Goal: Task Accomplishment & Management: Use online tool/utility

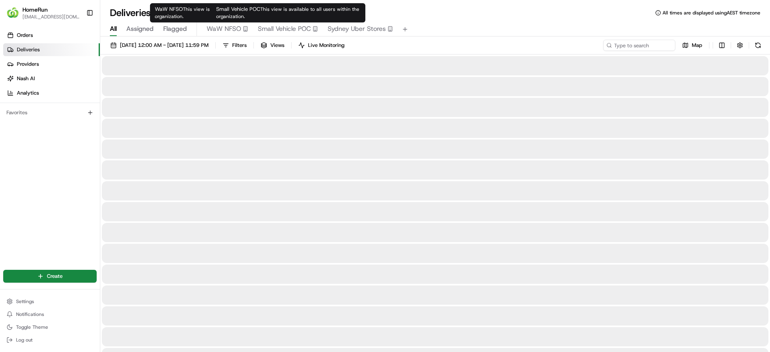
click at [305, 35] on button "Small Vehicle POC" at bounding box center [288, 29] width 60 height 14
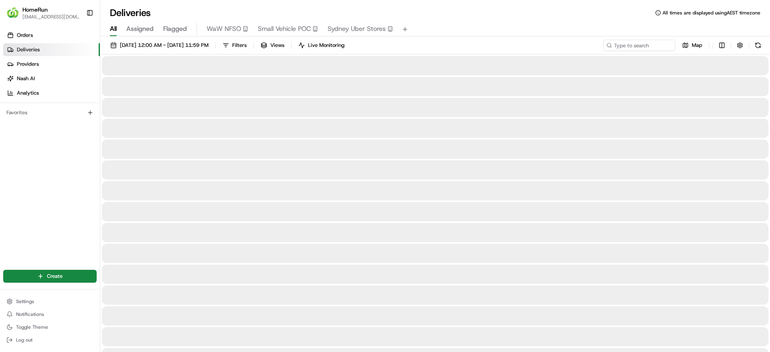
click at [114, 30] on span "All" at bounding box center [113, 29] width 7 height 10
click at [657, 41] on input at bounding box center [627, 45] width 96 height 11
paste input "265891704"
type input "265891704"
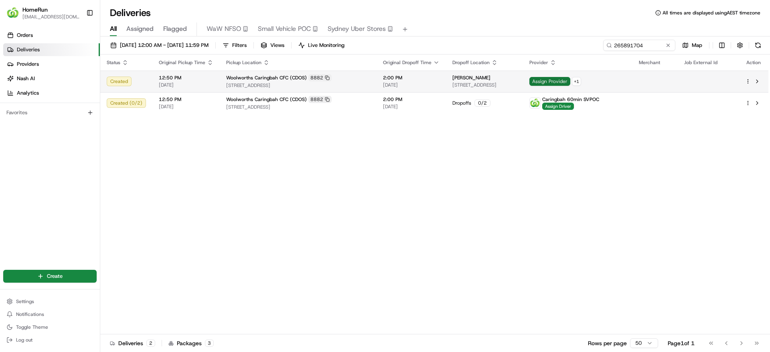
click at [569, 79] on span "Assign Provider" at bounding box center [550, 81] width 41 height 9
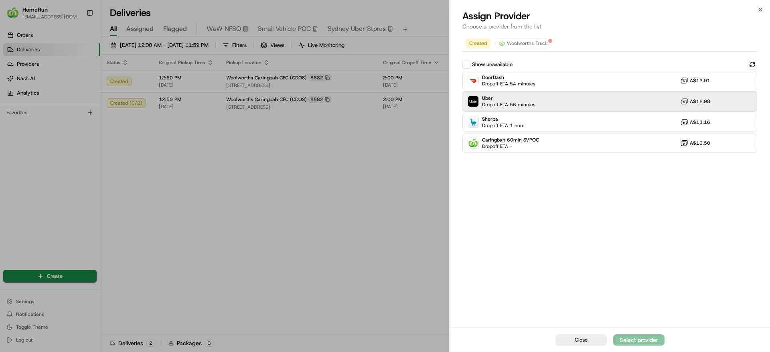
click at [550, 106] on div "Uber Dropoff ETA 56 minutes A$12.98" at bounding box center [610, 101] width 295 height 19
click at [656, 340] on div "Assign Provider" at bounding box center [639, 340] width 39 height 8
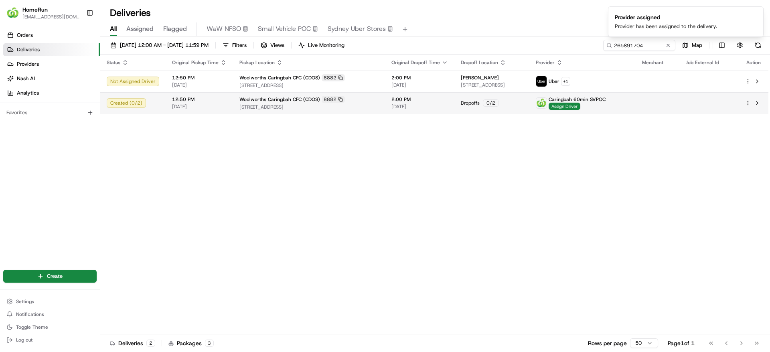
click at [421, 108] on span "22/08/2025" at bounding box center [420, 107] width 57 height 6
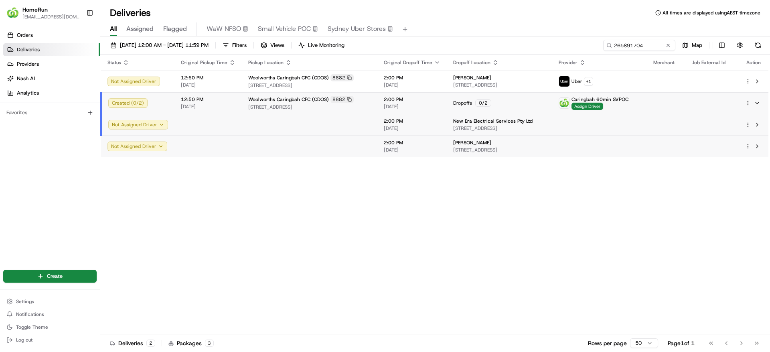
click at [749, 102] on html "HomeRun jpinekubica1@woolworths.com.au Toggle Sidebar Orders Deliveries Provide…" at bounding box center [385, 176] width 770 height 352
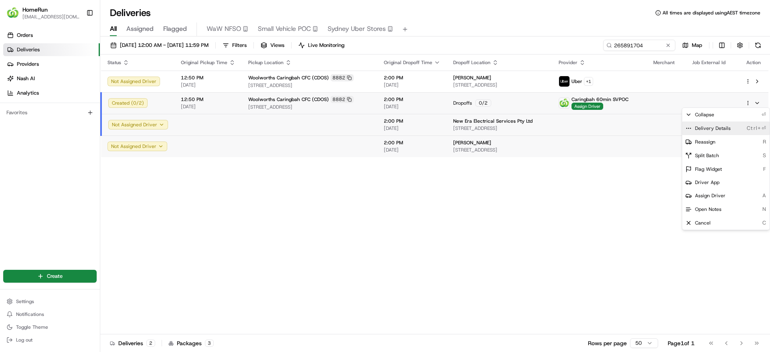
click at [714, 132] on div "Delivery Details Ctrl+⏎" at bounding box center [726, 129] width 87 height 14
